Goal: Transaction & Acquisition: Purchase product/service

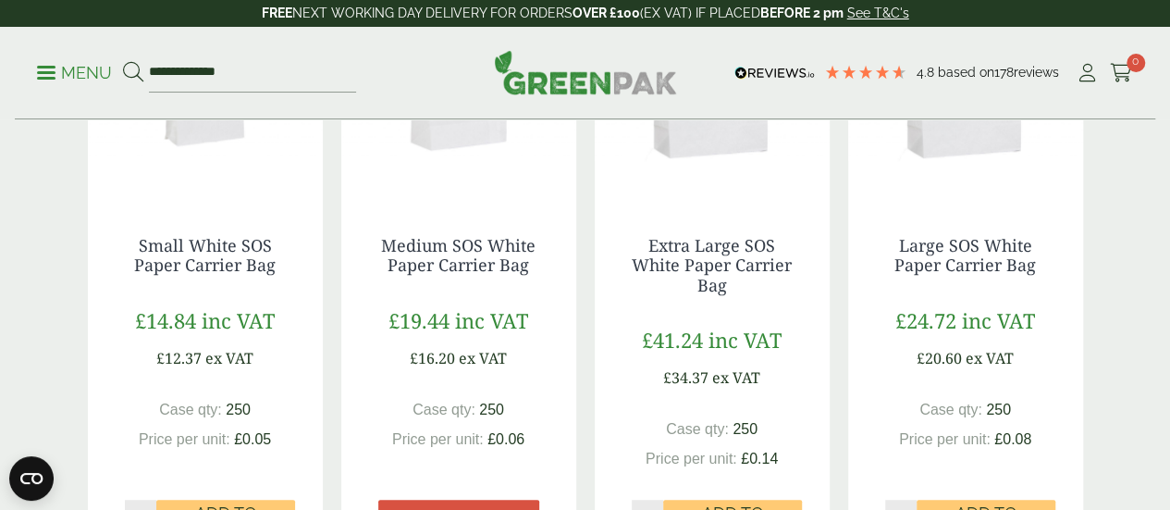
scroll to position [431, 0]
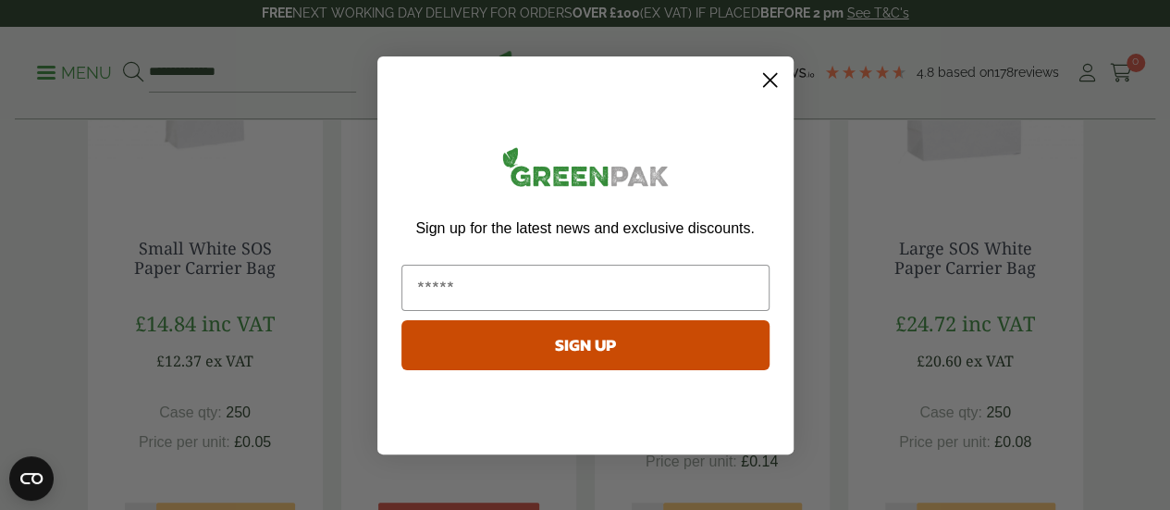
click at [767, 83] on circle "Close dialog" at bounding box center [769, 79] width 31 height 31
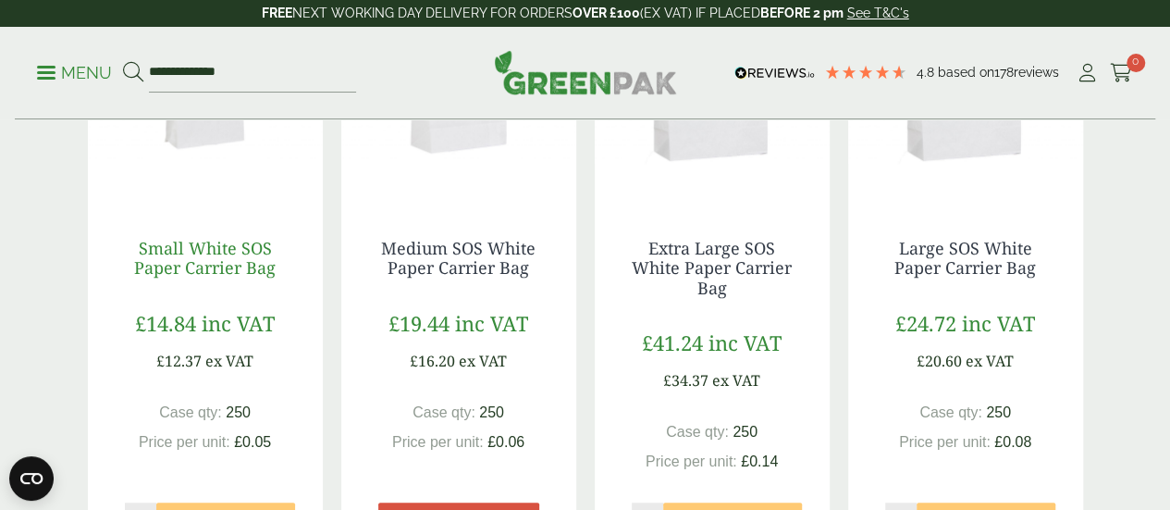
click at [230, 279] on link "Small White SOS Paper Carrier Bag" at bounding box center [204, 258] width 141 height 43
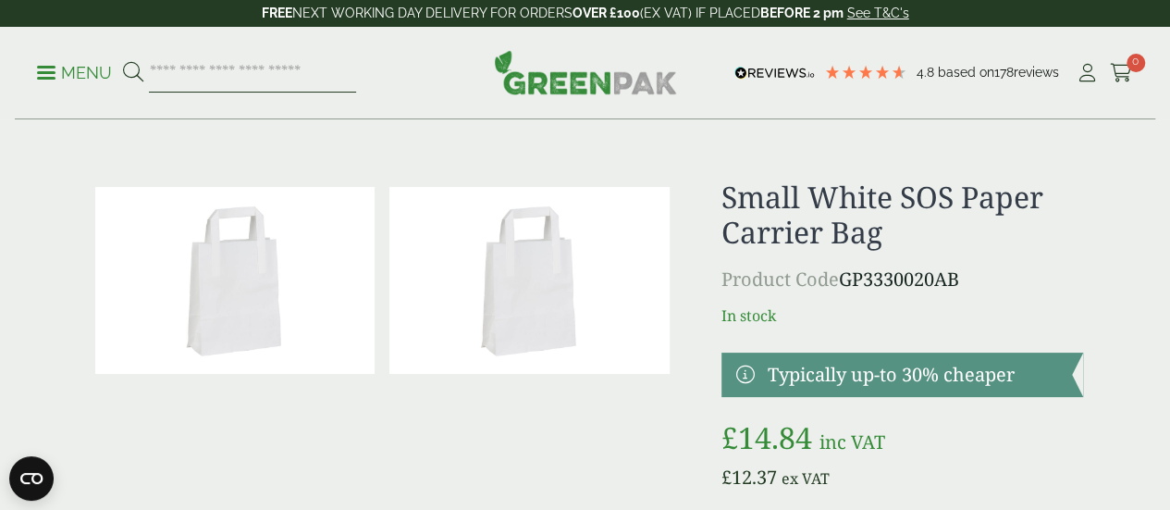
click at [338, 72] on input "search" at bounding box center [252, 73] width 207 height 39
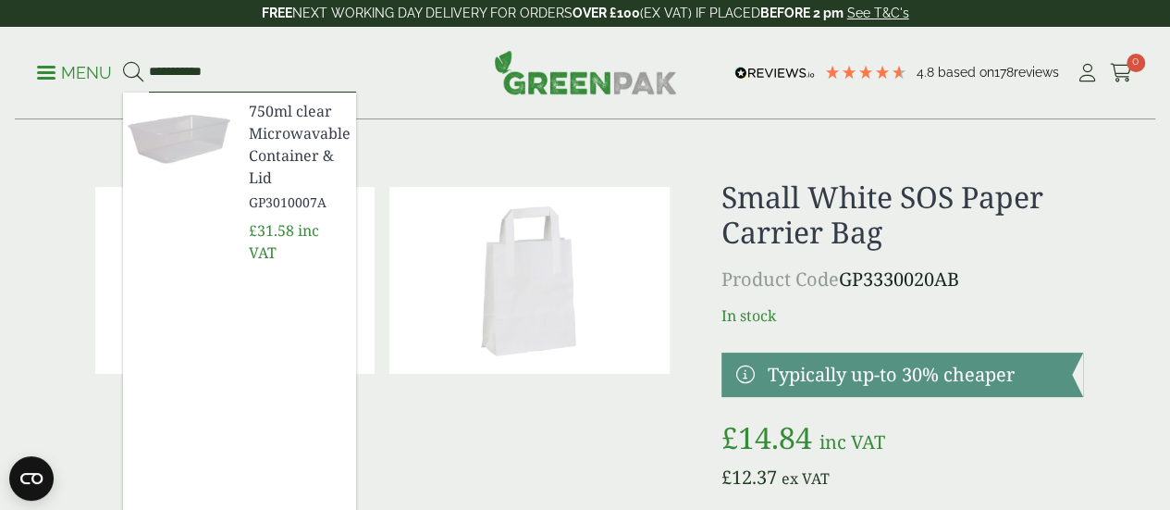
type input "**********"
click at [338, 141] on span "750ml clear Microwavable Container & Lid" at bounding box center [295, 144] width 92 height 89
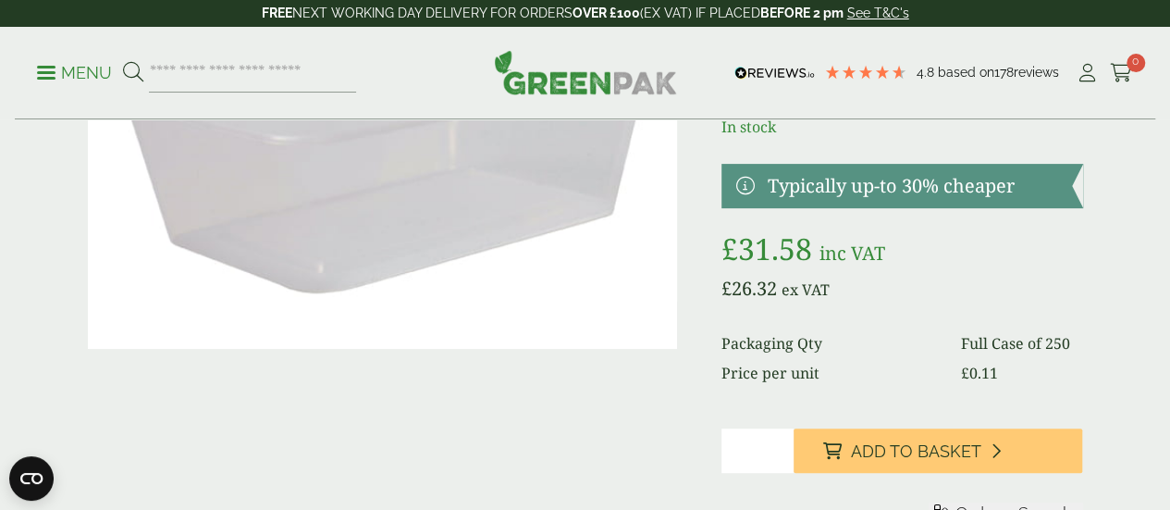
scroll to position [215, 0]
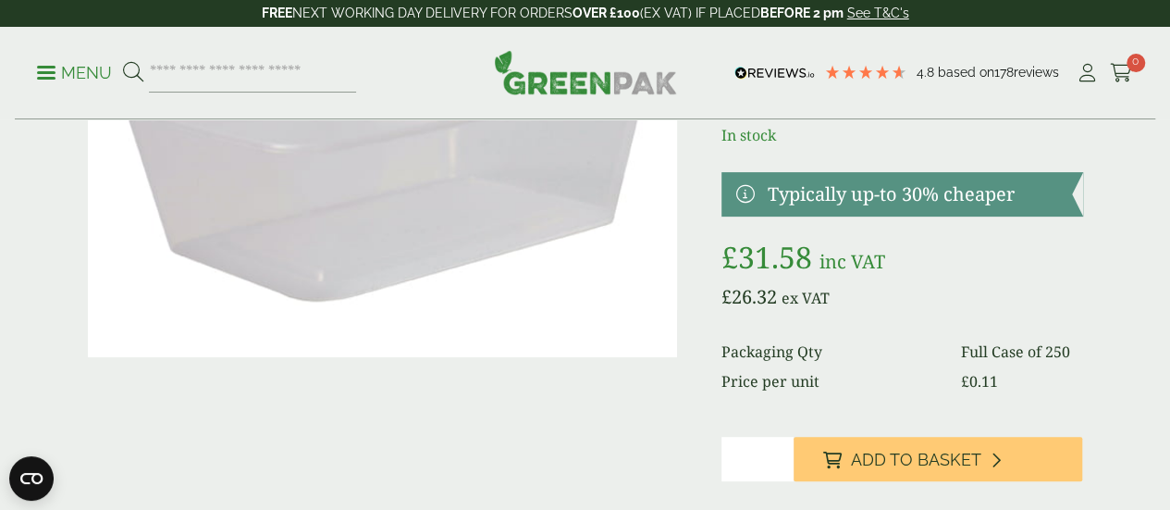
click at [601, 469] on div at bounding box center [382, 274] width 589 height 620
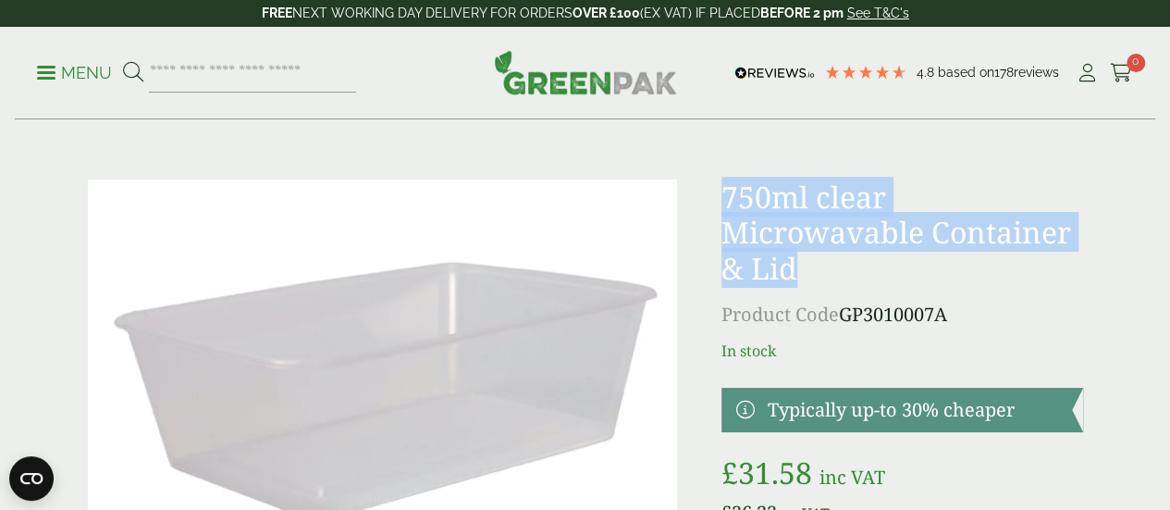
drag, startPoint x: 773, startPoint y: 172, endPoint x: 1038, endPoint y: 281, distance: 286.1
copy h1 "750ml clear Microwavable Container & Lid"
click at [866, 190] on h1 "750ml clear Microwavable Container & Lid" at bounding box center [902, 232] width 362 height 106
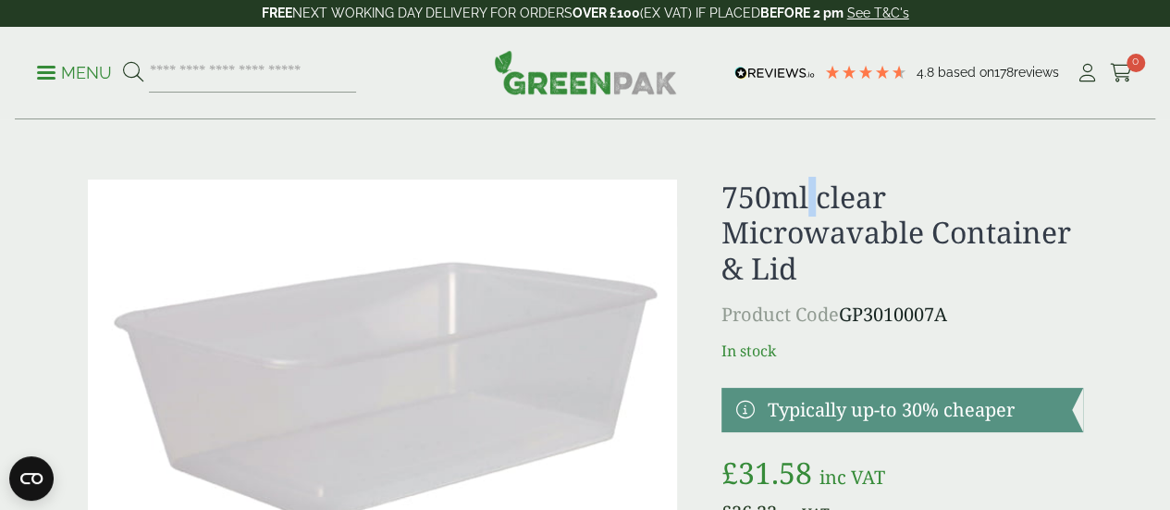
click at [866, 190] on h1 "750ml clear Microwavable Container & Lid" at bounding box center [902, 232] width 362 height 106
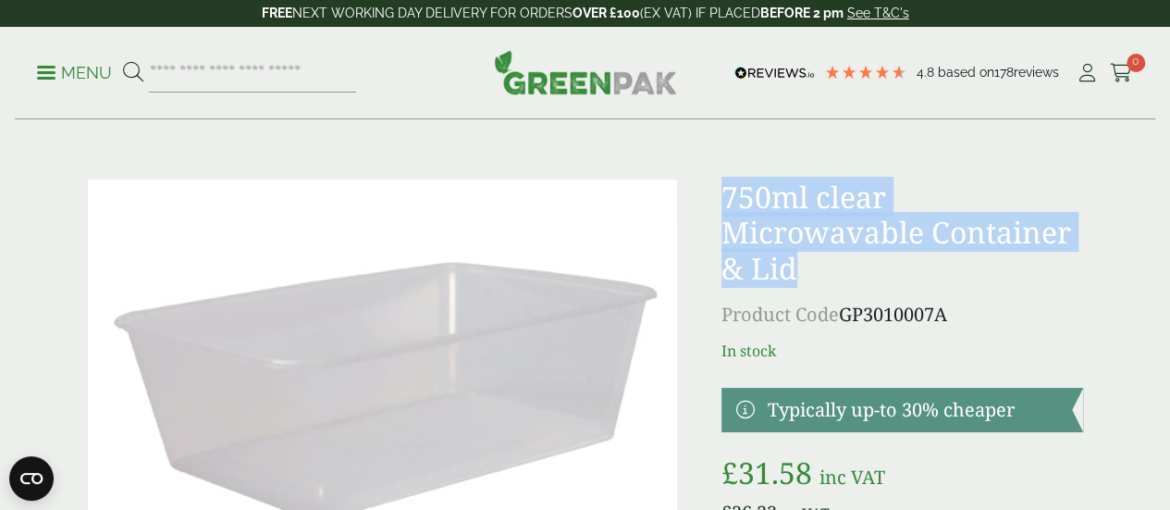
click at [866, 190] on h1 "750ml clear Microwavable Container & Lid" at bounding box center [902, 232] width 362 height 106
